Goal: Navigation & Orientation: Find specific page/section

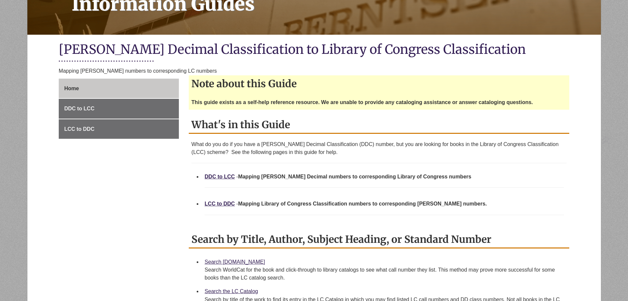
scroll to position [132, 0]
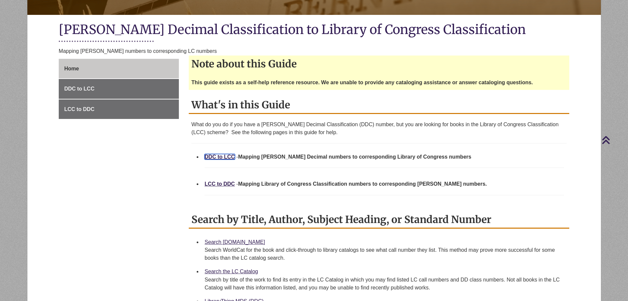
click at [226, 159] on link "DDC to LCC" at bounding box center [220, 157] width 30 height 6
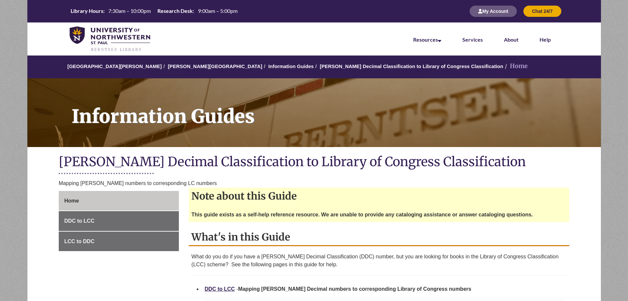
scroll to position [132, 0]
